Goal: Information Seeking & Learning: Learn about a topic

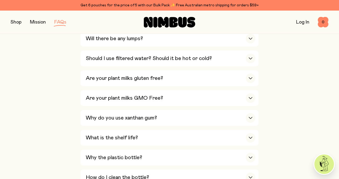
scroll to position [287, 0]
click at [207, 118] on div "Why do you use xanthan gum?" at bounding box center [170, 118] width 169 height 16
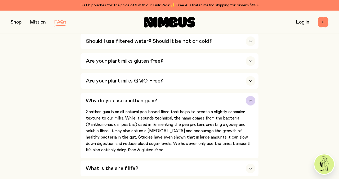
scroll to position [307, 0]
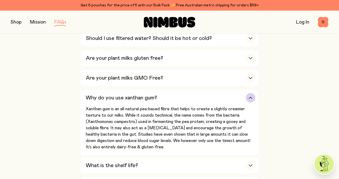
click at [196, 122] on p "Xanthan gum is an all-natural pea-based fibre that helps to create a slightly c…" at bounding box center [170, 128] width 169 height 44
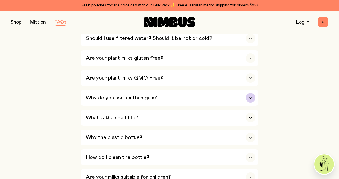
click at [204, 94] on div "Why do you use xanthan gum?" at bounding box center [170, 98] width 169 height 16
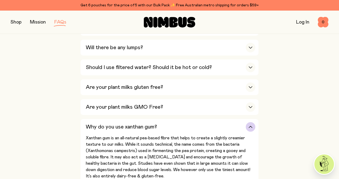
scroll to position [284, 0]
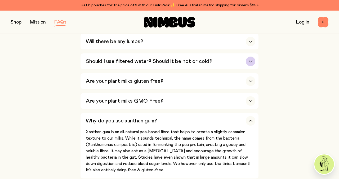
click at [209, 65] on h3 "Should I use filtered water? Should it be hot or cold?" at bounding box center [149, 61] width 126 height 6
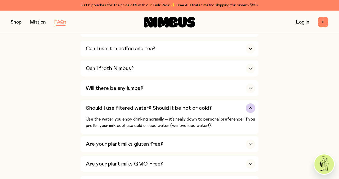
scroll to position [234, 0]
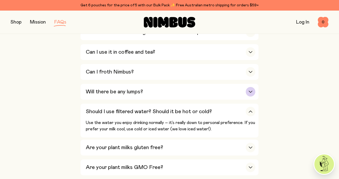
click at [199, 91] on div "Will there be any lumps?" at bounding box center [170, 92] width 169 height 16
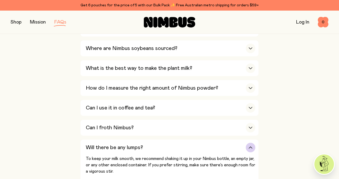
scroll to position [177, 0]
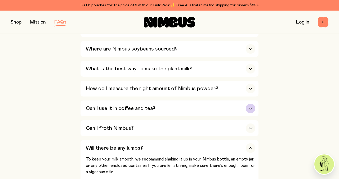
click at [194, 112] on div "Can I use it in coffee and tea?" at bounding box center [170, 109] width 169 height 16
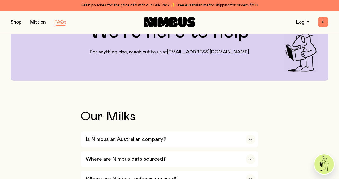
scroll to position [0, 0]
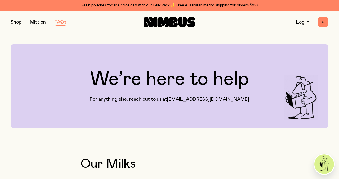
click at [13, 20] on button "button" at bounding box center [16, 22] width 11 height 7
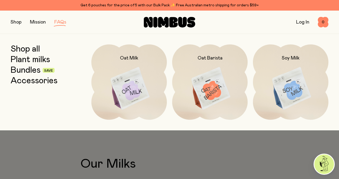
click at [26, 70] on link "Bundles" at bounding box center [26, 71] width 30 height 10
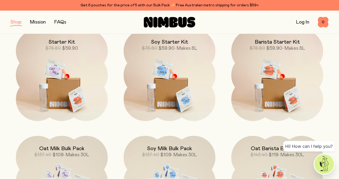
scroll to position [84, 0]
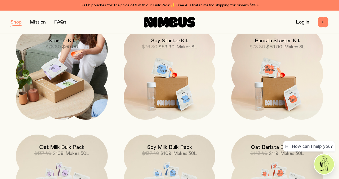
click at [98, 70] on img at bounding box center [62, 74] width 92 height 92
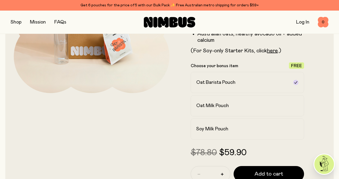
scroll to position [116, 0]
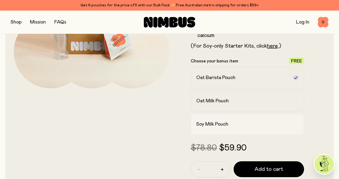
click at [206, 132] on label "Soy Milk Pouch" at bounding box center [246, 124] width 113 height 21
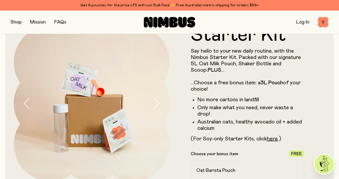
scroll to position [0, 0]
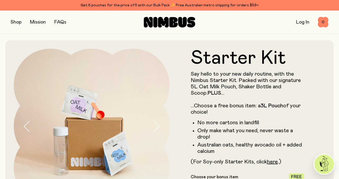
click at [18, 24] on button "button" at bounding box center [16, 22] width 11 height 7
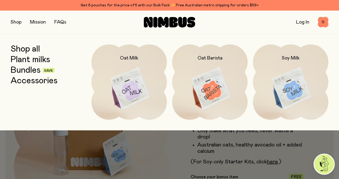
click at [34, 48] on link "Shop all" at bounding box center [25, 49] width 29 height 10
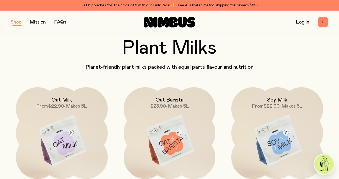
scroll to position [15, 0]
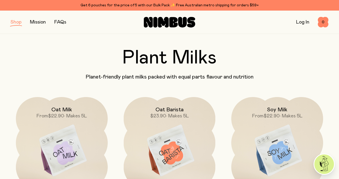
click at [62, 21] on link "FAQs" at bounding box center [60, 22] width 12 height 5
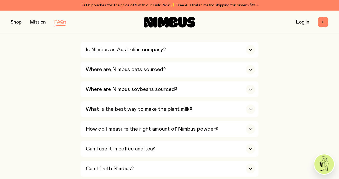
scroll to position [137, 0]
click at [101, 55] on div "Is Nimbus an Australian company?" at bounding box center [170, 50] width 169 height 16
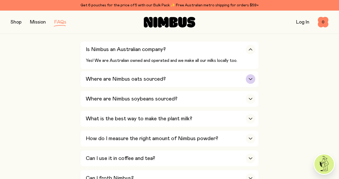
click at [93, 78] on h3 "Where are Nimbus oats sourced?" at bounding box center [126, 79] width 80 height 6
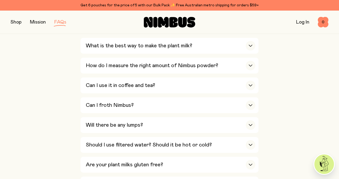
scroll to position [247, 0]
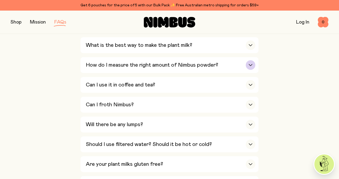
click at [104, 66] on h3 "How do I measure the right amount of Nimbus powder?" at bounding box center [152, 65] width 132 height 6
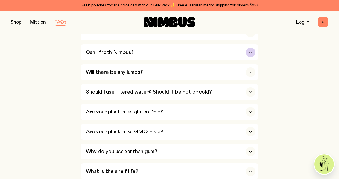
scroll to position [283, 0]
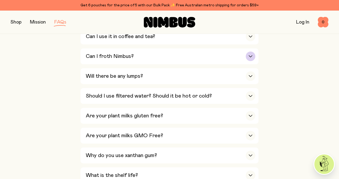
click at [99, 50] on div "Can I froth Nimbus?" at bounding box center [170, 56] width 169 height 16
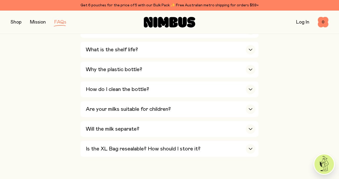
scroll to position [522, 0]
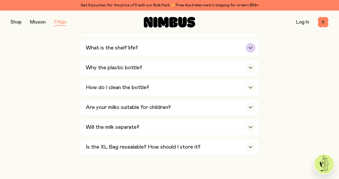
click at [93, 48] on h3 "What is the shelf life?" at bounding box center [112, 48] width 52 height 6
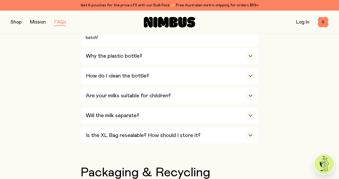
scroll to position [454, 0]
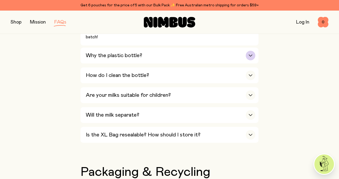
click at [95, 55] on h3 "Why the plastic bottle?" at bounding box center [114, 55] width 56 height 6
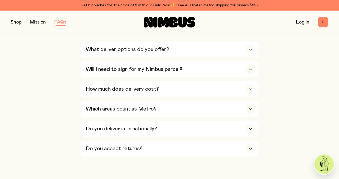
scroll to position [956, 0]
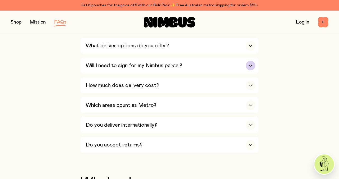
click at [101, 69] on h3 "Will I need to sign for my Nimbus parcel?" at bounding box center [134, 65] width 96 height 6
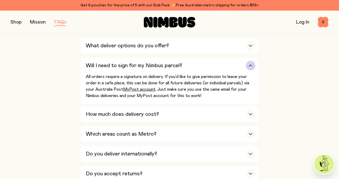
click at [112, 69] on h3 "Will I need to sign for my Nimbus parcel?" at bounding box center [134, 65] width 96 height 6
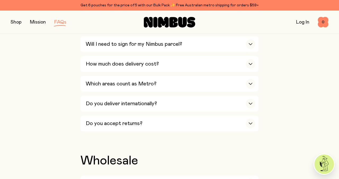
scroll to position [978, 0]
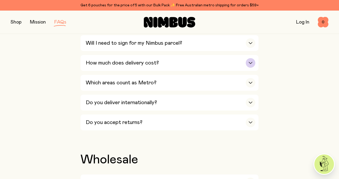
click at [116, 65] on h3 "How much does delivery cost?" at bounding box center [122, 63] width 73 height 6
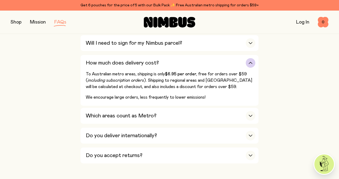
click at [117, 65] on h3 "How much does delivery cost?" at bounding box center [122, 63] width 73 height 6
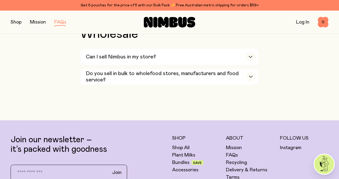
scroll to position [1105, 0]
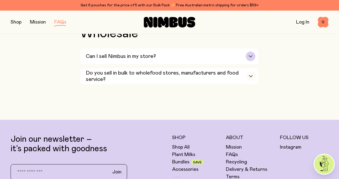
click at [102, 57] on div "Can I sell Nimbus in my store?" at bounding box center [170, 56] width 169 height 16
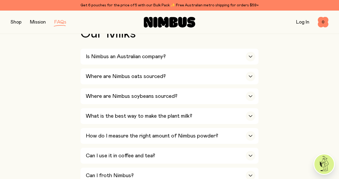
scroll to position [140, 0]
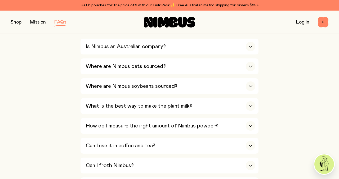
click at [15, 21] on button "button" at bounding box center [16, 22] width 11 height 7
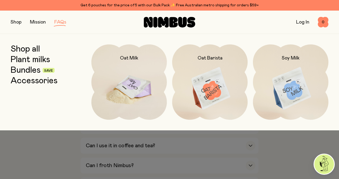
click at [127, 81] on img at bounding box center [128, 88] width 75 height 89
